Goal: Information Seeking & Learning: Check status

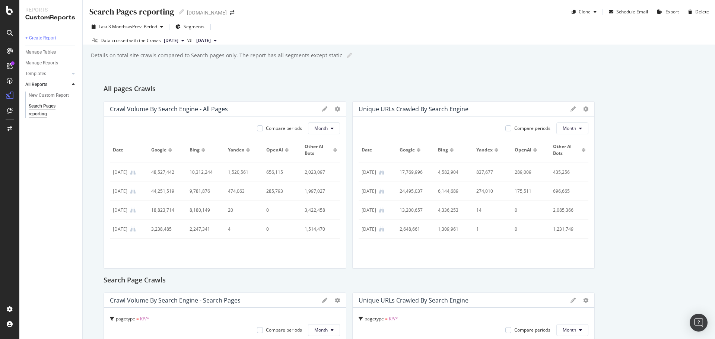
scroll to position [611, 0]
